Goal: Find specific page/section: Find specific page/section

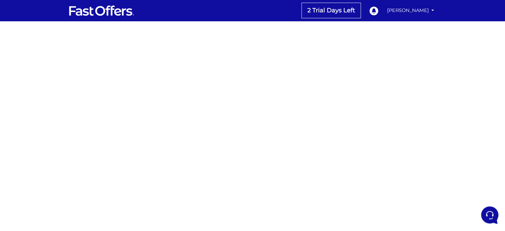
click at [381, 65] on div at bounding box center [252, 195] width 505 height 332
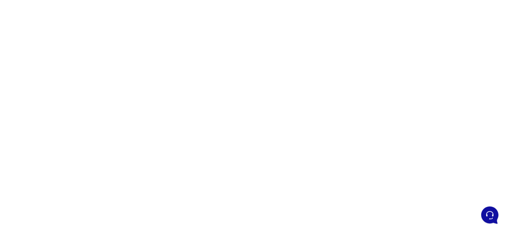
scroll to position [76, 0]
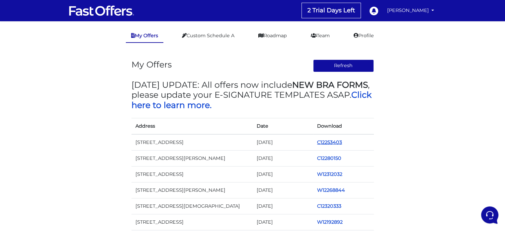
click at [332, 140] on link "C12253403" at bounding box center [329, 142] width 25 height 6
